Goal: Task Accomplishment & Management: Use online tool/utility

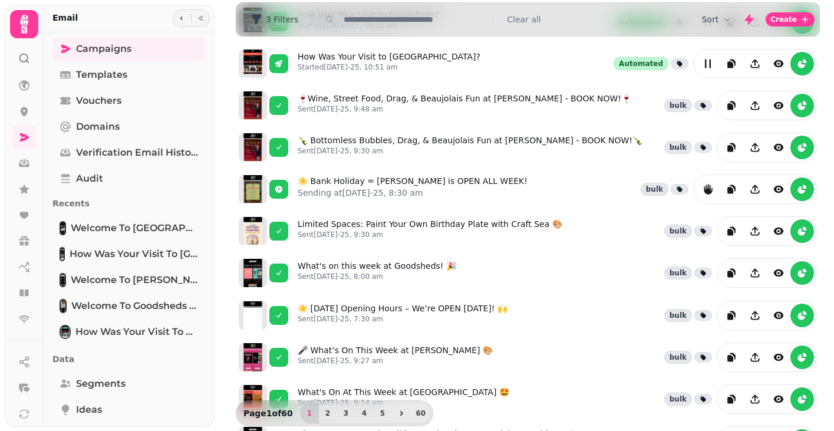
scroll to position [236, 0]
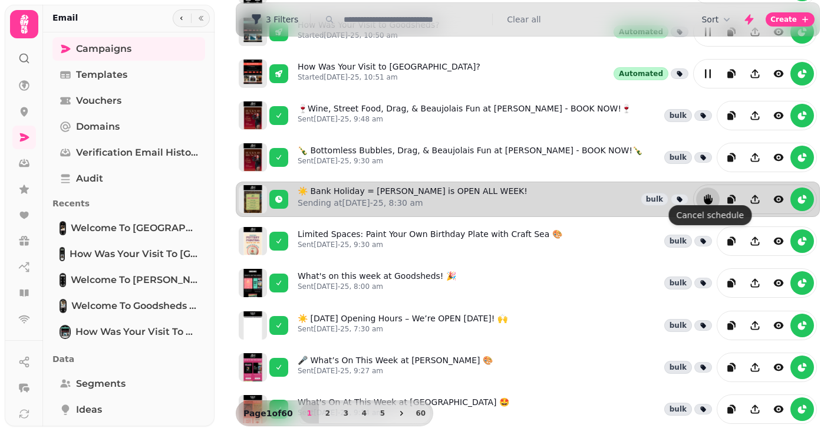
click at [709, 194] on icon "reports" at bounding box center [708, 199] width 8 height 11
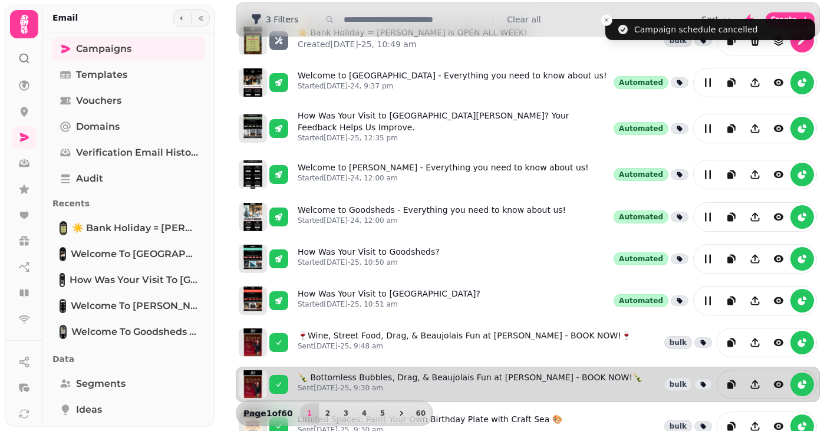
scroll to position [0, 0]
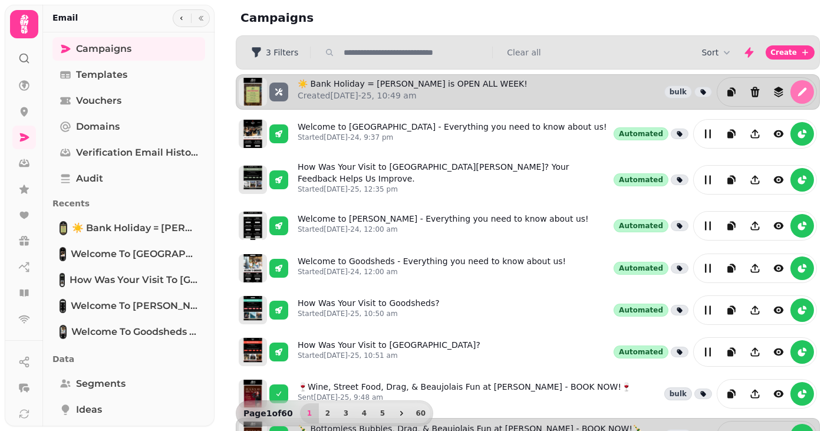
click at [805, 91] on icon "edit" at bounding box center [803, 92] width 12 height 12
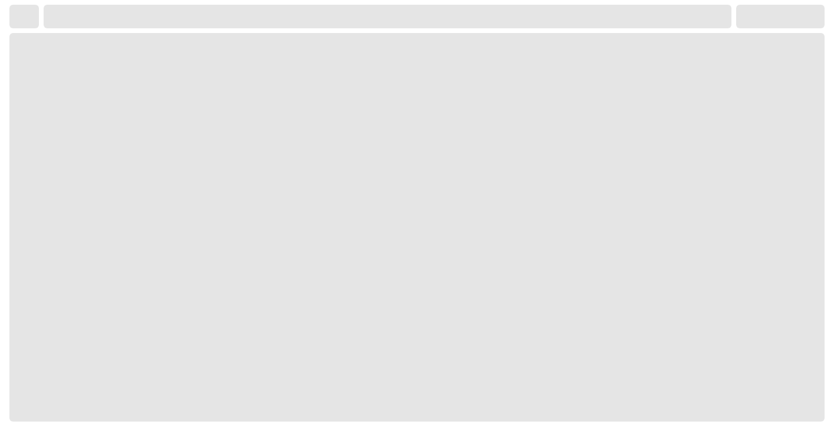
select select "**********"
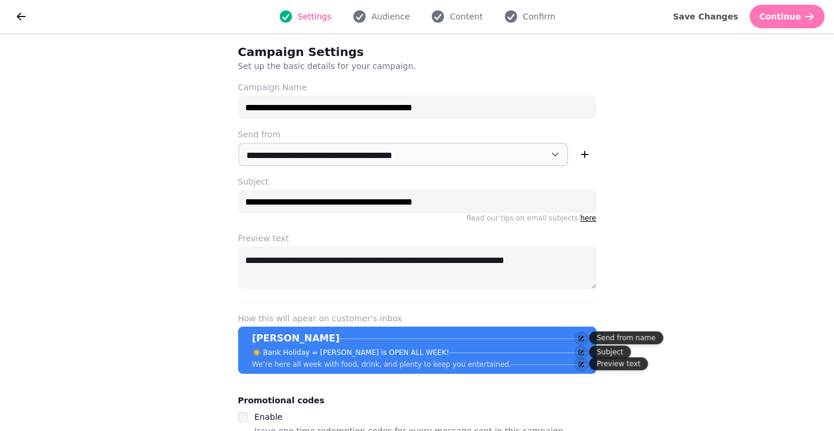
click at [789, 22] on button "Continue" at bounding box center [787, 17] width 75 height 24
select select "**********"
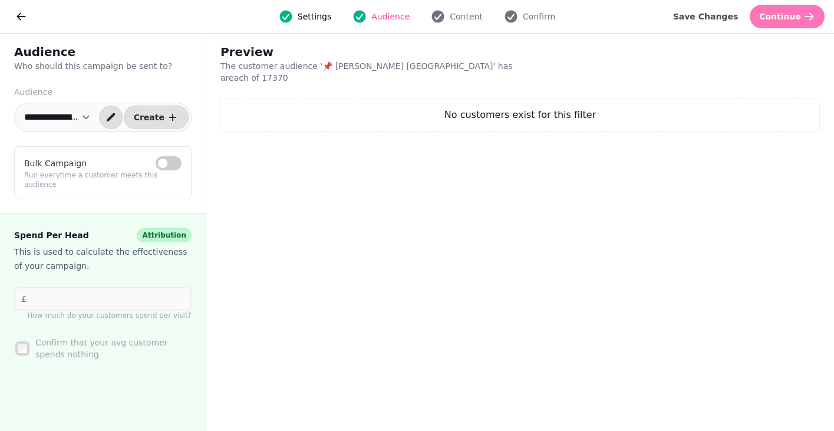
click at [781, 22] on button "Continue" at bounding box center [787, 17] width 75 height 24
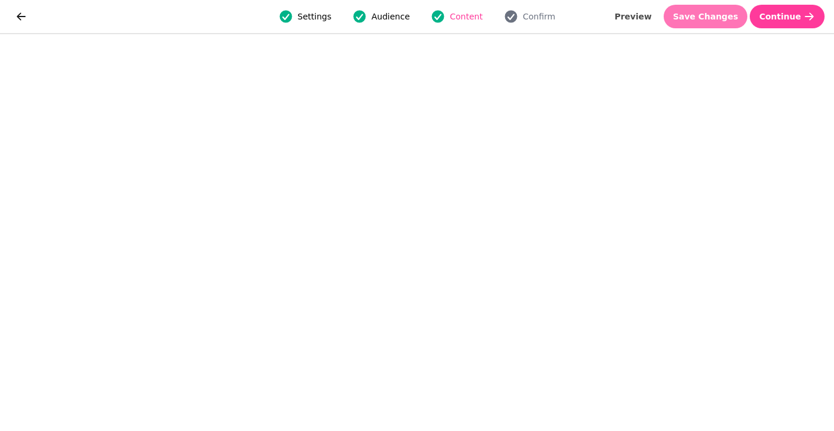
click at [708, 24] on button "Save Changes" at bounding box center [706, 17] width 84 height 24
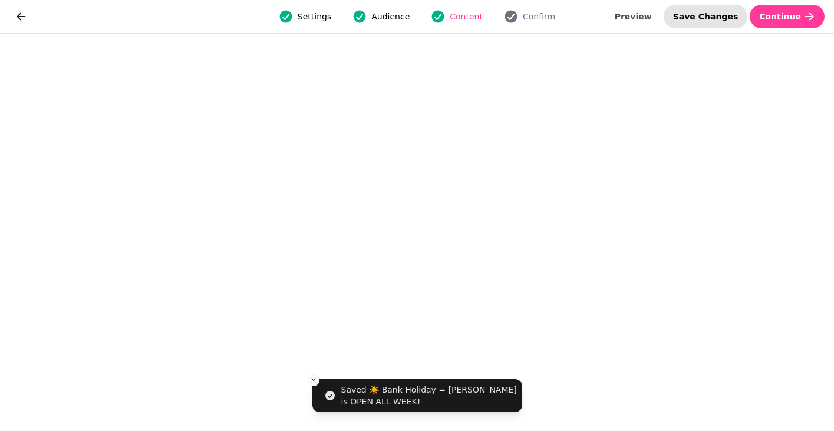
click at [728, 20] on span "Save Changes" at bounding box center [705, 16] width 65 height 8
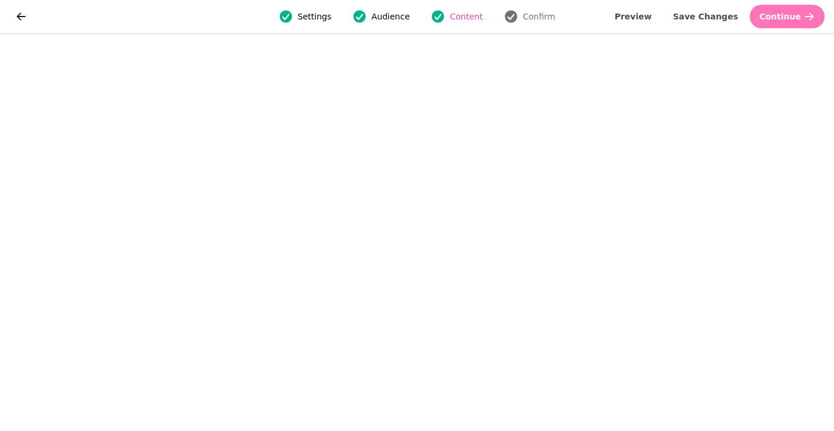
click at [791, 21] on button "Continue" at bounding box center [787, 17] width 75 height 24
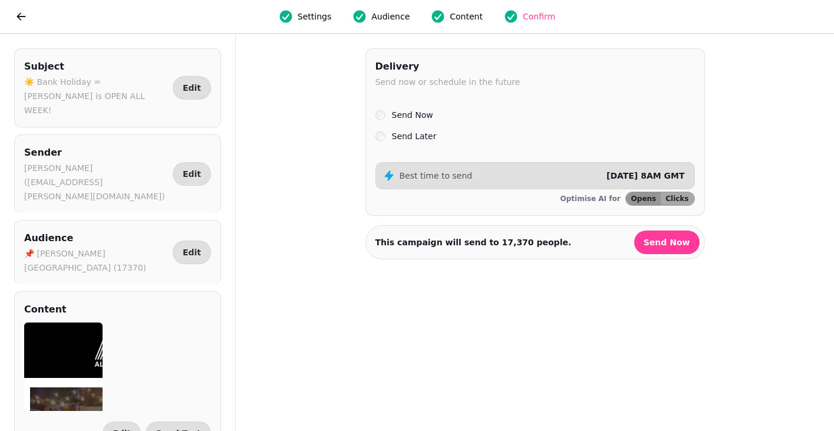
click at [407, 136] on label "Send Later" at bounding box center [414, 136] width 45 height 14
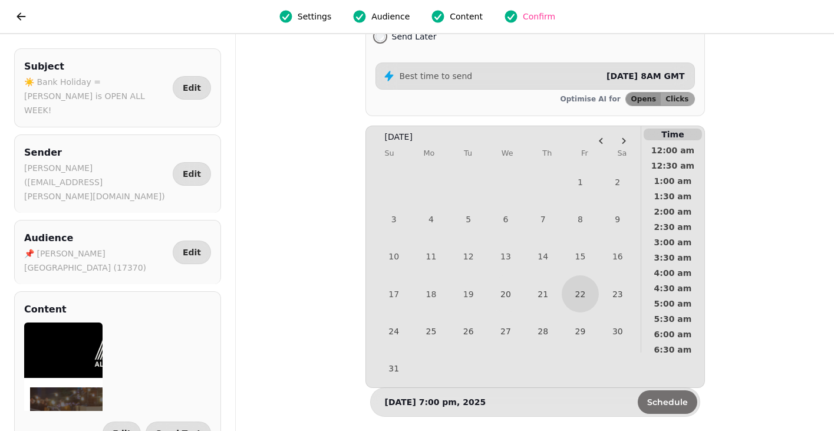
scroll to position [106, 0]
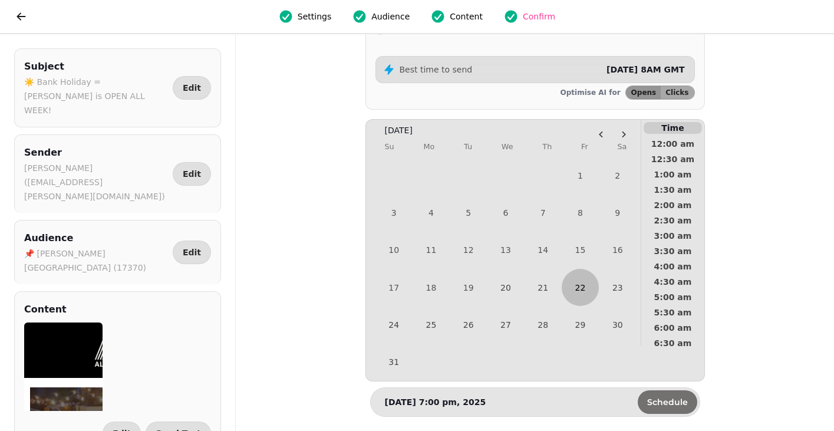
click at [584, 292] on button "22" at bounding box center [580, 287] width 37 height 37
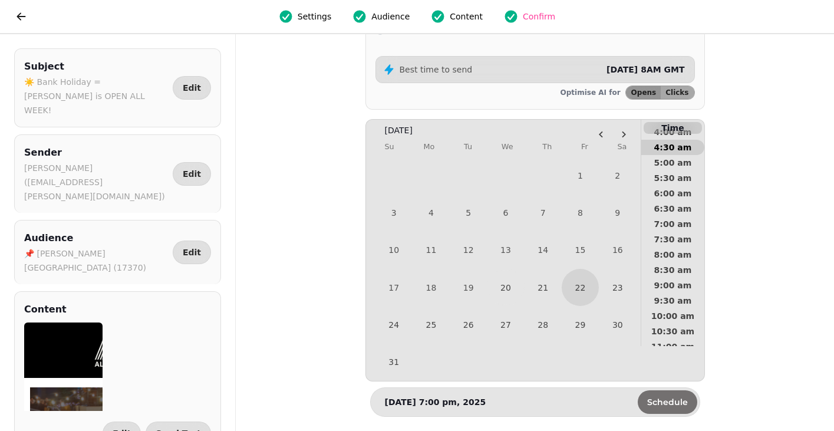
scroll to position [142, 0]
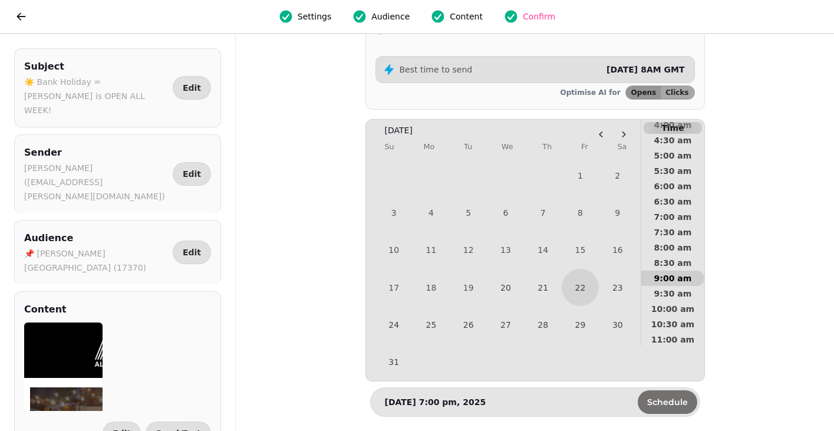
click at [675, 278] on span "9:00 am" at bounding box center [673, 278] width 44 height 8
click at [673, 403] on span "Schedule" at bounding box center [667, 402] width 41 height 8
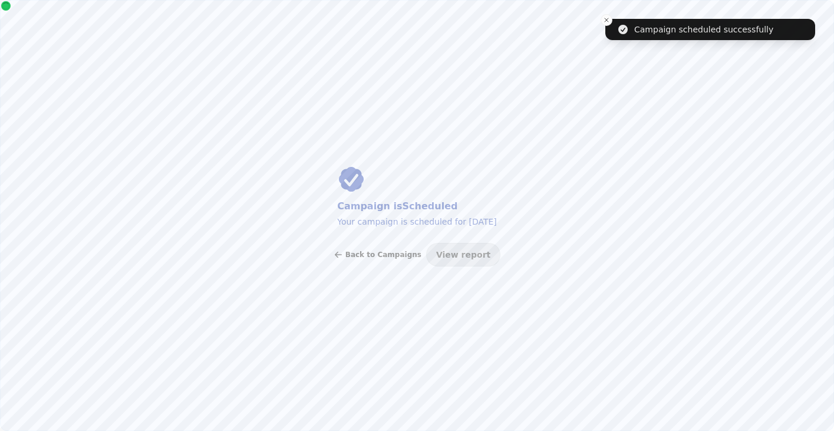
click at [387, 255] on span "Back to Campaigns" at bounding box center [384, 254] width 76 height 7
